Goal: Check status: Check status

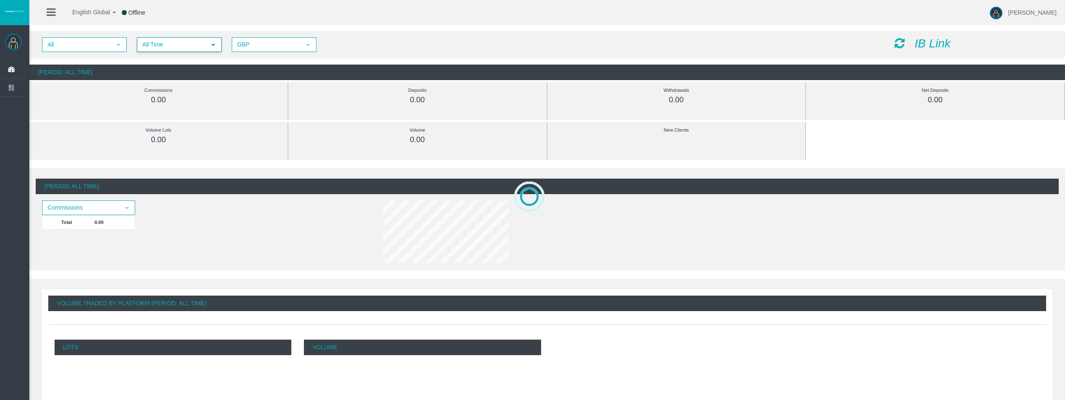
click at [198, 47] on span "All Time" at bounding box center [172, 44] width 68 height 13
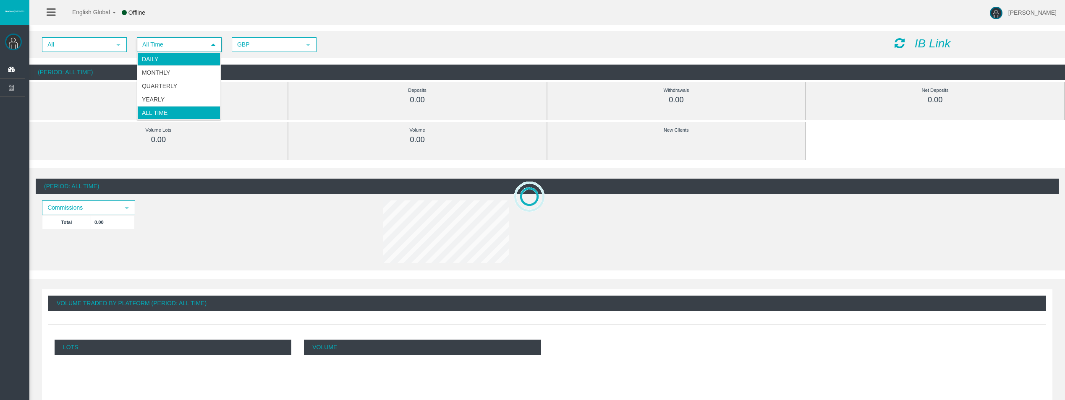
click at [191, 60] on li "Daily" at bounding box center [178, 58] width 83 height 13
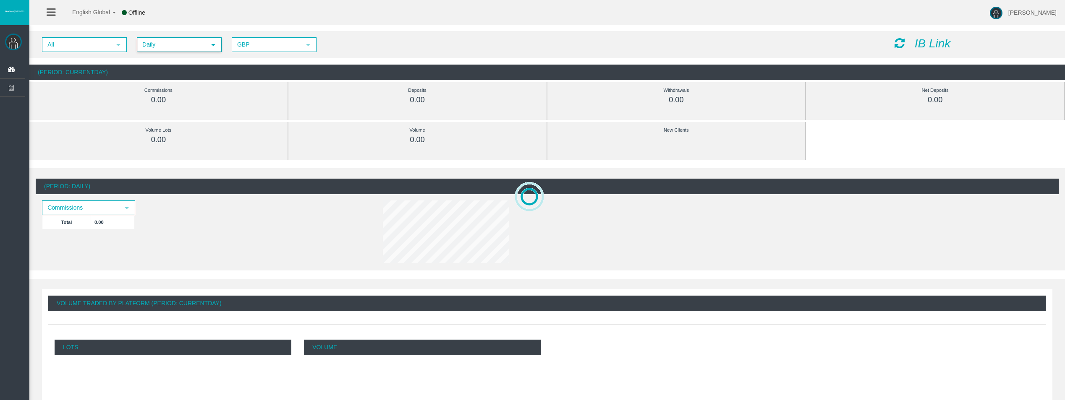
click at [903, 37] on icon at bounding box center [899, 43] width 10 height 12
click at [897, 42] on icon at bounding box center [899, 43] width 10 height 12
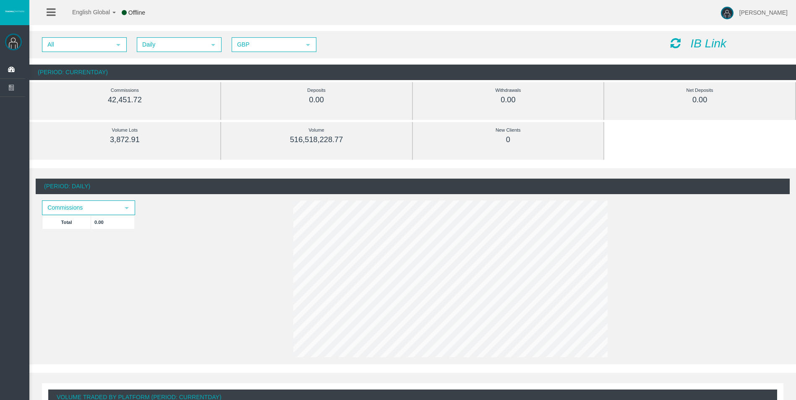
click at [672, 38] on icon at bounding box center [676, 43] width 10 height 12
click at [673, 46] on icon at bounding box center [676, 43] width 10 height 12
click at [673, 43] on icon at bounding box center [676, 43] width 10 height 12
